Goal: Task Accomplishment & Management: Manage account settings

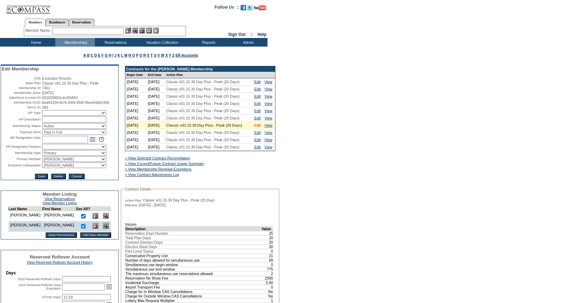
click at [259, 127] on link "Edit" at bounding box center [257, 125] width 6 height 4
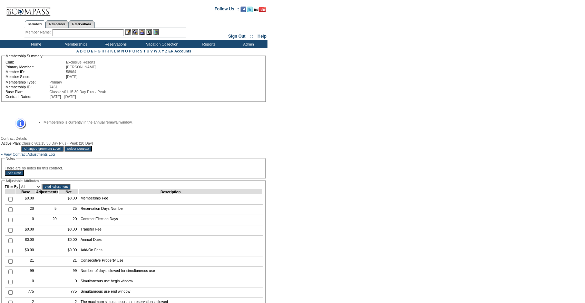
click at [7, 215] on td at bounding box center [10, 210] width 11 height 10
click at [8, 212] on input "checkbox" at bounding box center [10, 209] width 4 height 4
checkbox input "true"
click at [59, 189] on input "Add Adjustment" at bounding box center [56, 187] width 28 height 6
